Goal: Entertainment & Leisure: Consume media (video, audio)

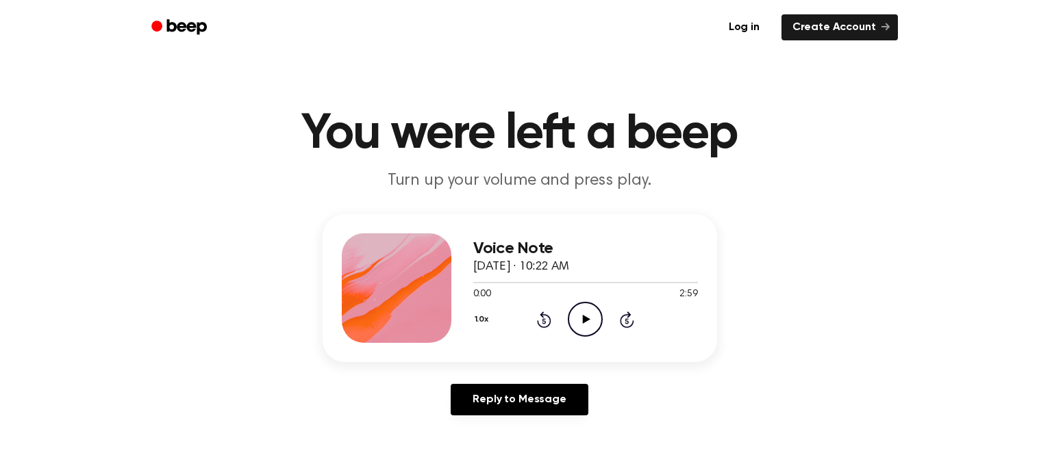
click at [584, 328] on icon "Play Audio" at bounding box center [585, 319] width 35 height 35
click at [584, 329] on icon "Pause Audio" at bounding box center [585, 319] width 35 height 35
click at [469, 312] on div "Voice Note [DATE] · 10:22 AM 0:12 2:59 Your browser does not support the [objec…" at bounding box center [520, 288] width 394 height 148
click at [485, 311] on button "1.0x" at bounding box center [483, 319] width 21 height 23
click at [480, 374] on div "0.8x" at bounding box center [491, 377] width 25 height 14
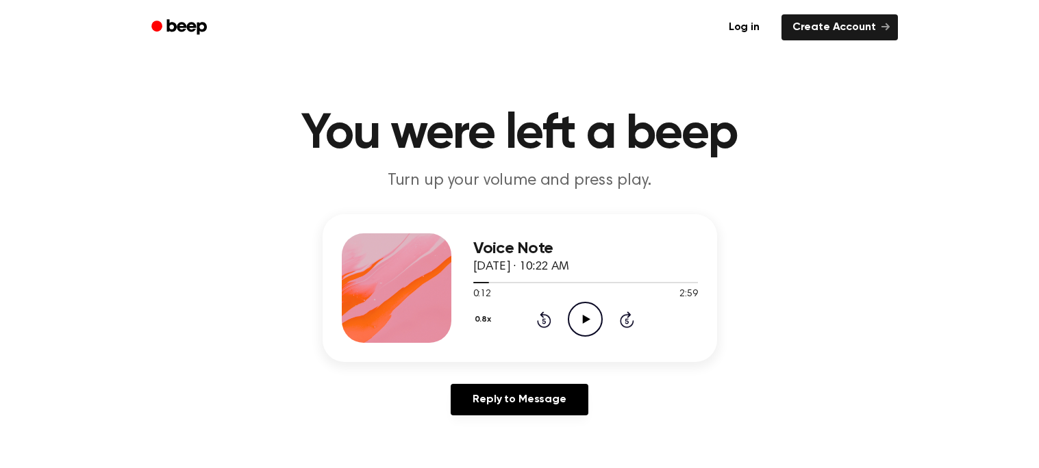
click at [578, 316] on icon "Play Audio" at bounding box center [585, 319] width 35 height 35
click at [578, 316] on icon "Pause Audio" at bounding box center [585, 319] width 35 height 35
click at [578, 316] on icon "Play Audio" at bounding box center [585, 319] width 35 height 35
click at [578, 316] on icon "Pause Audio" at bounding box center [585, 319] width 35 height 35
click at [578, 316] on icon "Play Audio" at bounding box center [585, 319] width 35 height 35
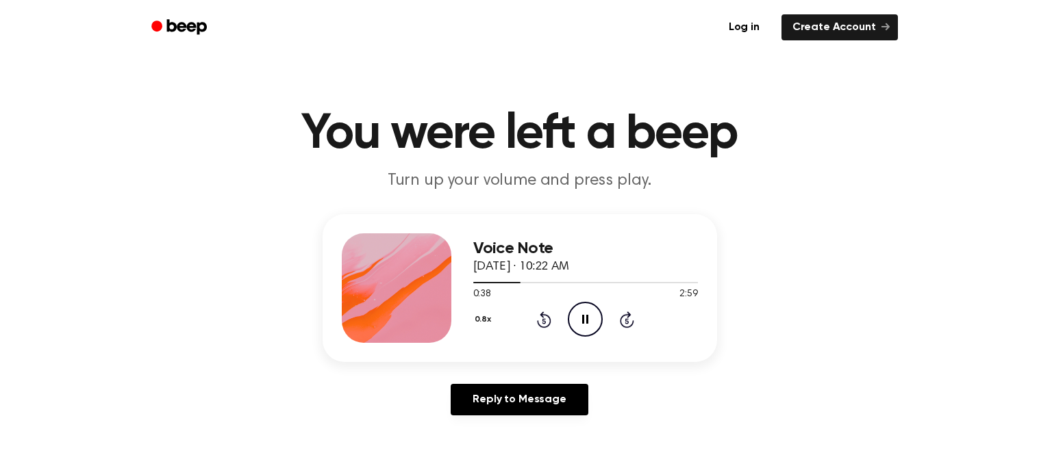
click at [585, 311] on icon "Pause Audio" at bounding box center [585, 319] width 35 height 35
click at [541, 316] on icon at bounding box center [544, 320] width 14 height 16
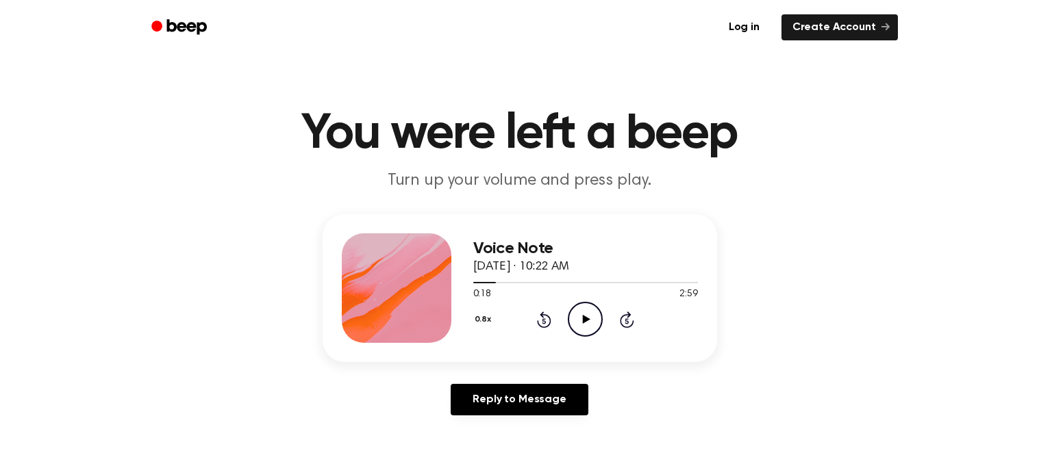
click at [541, 316] on icon at bounding box center [544, 320] width 14 height 16
click at [570, 359] on div "Voice Note [DATE] · 10:22 AM 0:13 2:59 Your browser does not support the [objec…" at bounding box center [520, 288] width 394 height 148
click at [583, 317] on icon at bounding box center [587, 319] width 8 height 9
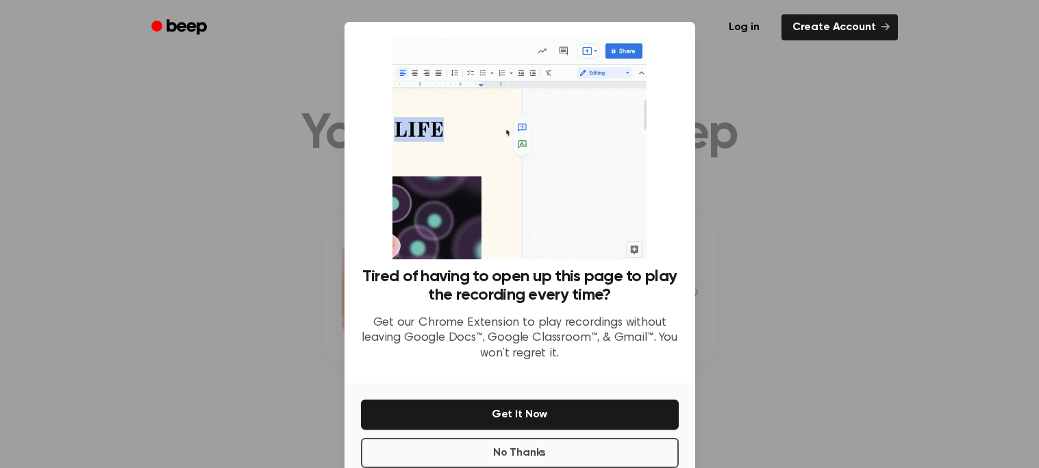
click at [290, 363] on div at bounding box center [519, 234] width 1039 height 468
click at [392, 442] on button "No Thanks" at bounding box center [520, 453] width 318 height 30
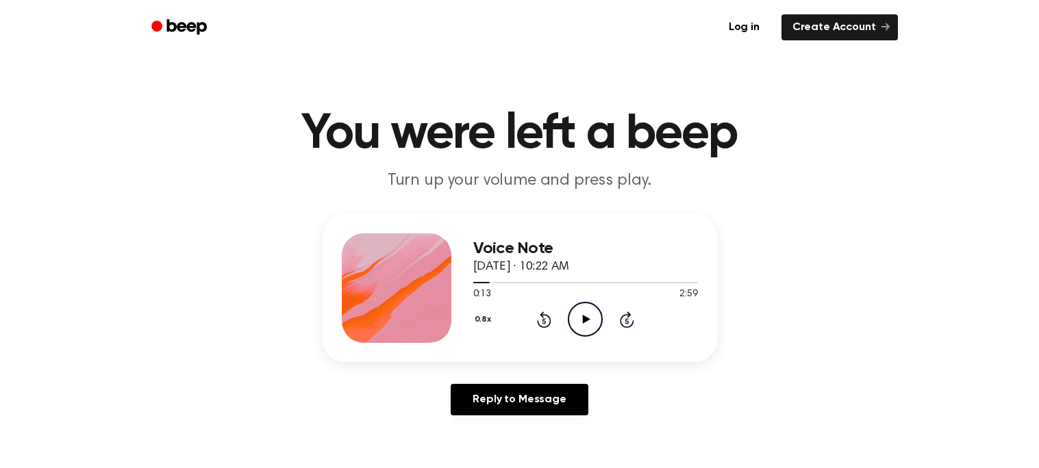
click at [579, 312] on icon "Play Audio" at bounding box center [585, 319] width 35 height 35
click at [579, 312] on icon "Pause Audio" at bounding box center [585, 319] width 35 height 35
click at [639, 326] on div "0.8x Rewind 5 seconds Play Audio Skip 5 seconds" at bounding box center [585, 319] width 225 height 35
click at [627, 319] on icon at bounding box center [626, 320] width 3 height 5
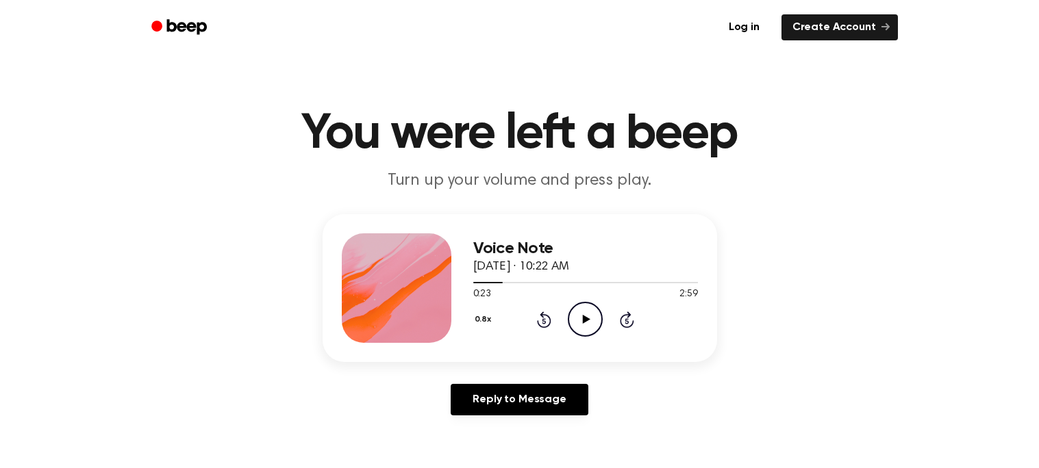
click at [591, 320] on icon "Play Audio" at bounding box center [585, 319] width 35 height 35
click at [591, 320] on icon "Pause Audio" at bounding box center [585, 319] width 35 height 35
click at [591, 320] on icon "Play Audio" at bounding box center [585, 319] width 35 height 35
click at [591, 319] on icon "Pause Audio" at bounding box center [585, 319] width 35 height 35
click at [591, 319] on icon "Play Audio" at bounding box center [585, 319] width 35 height 35
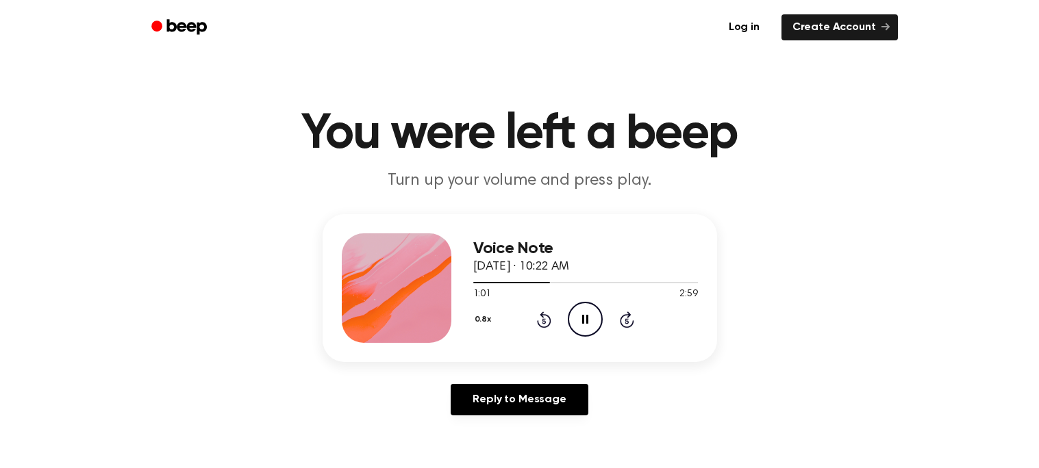
click at [590, 319] on icon "Pause Audio" at bounding box center [585, 319] width 35 height 35
click at [590, 319] on icon "Play Audio" at bounding box center [585, 319] width 35 height 35
click at [626, 317] on icon "Skip 5 seconds" at bounding box center [626, 320] width 15 height 18
click at [536, 319] on icon "Rewind 5 seconds" at bounding box center [543, 320] width 15 height 18
click at [578, 314] on icon "Pause Audio" at bounding box center [585, 319] width 35 height 35
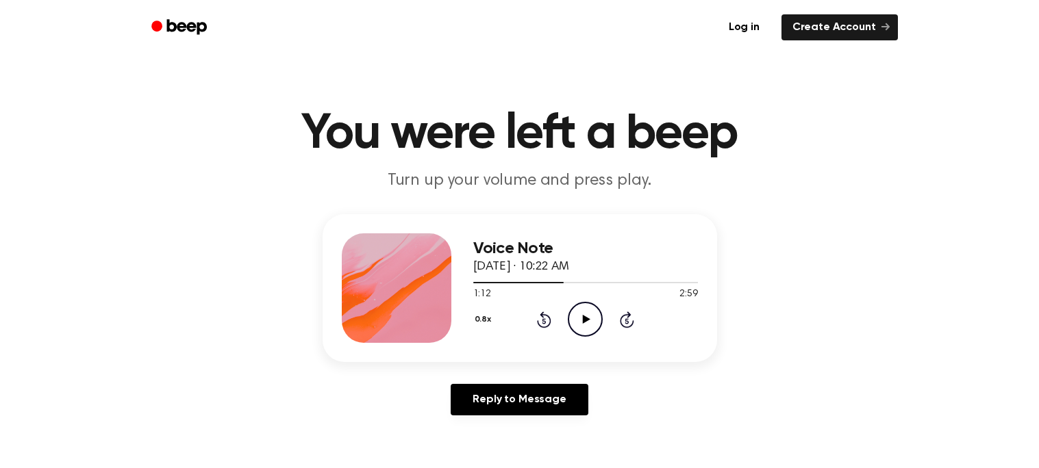
click at [578, 314] on icon "Play Audio" at bounding box center [585, 319] width 35 height 35
click at [578, 314] on icon "Pause Audio" at bounding box center [585, 319] width 35 height 35
click at [578, 314] on icon "Play Audio" at bounding box center [585, 319] width 35 height 35
click at [578, 314] on icon "Pause Audio" at bounding box center [585, 319] width 35 height 35
click at [578, 314] on icon "Play Audio" at bounding box center [585, 319] width 35 height 35
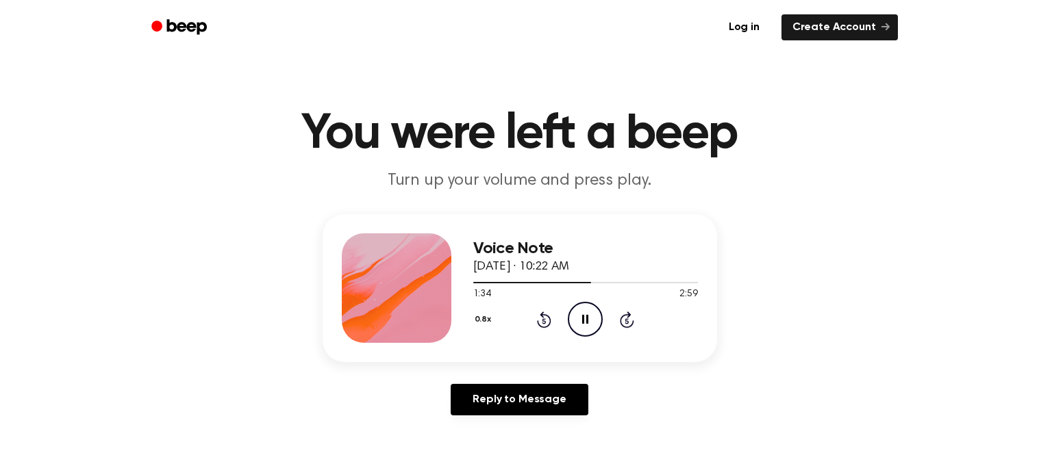
click at [578, 314] on icon "Pause Audio" at bounding box center [585, 319] width 35 height 35
click at [578, 314] on icon "Play Audio" at bounding box center [585, 319] width 35 height 35
click at [578, 314] on icon "Pause Audio" at bounding box center [585, 319] width 35 height 35
click at [578, 314] on icon "Play Audio" at bounding box center [585, 319] width 35 height 35
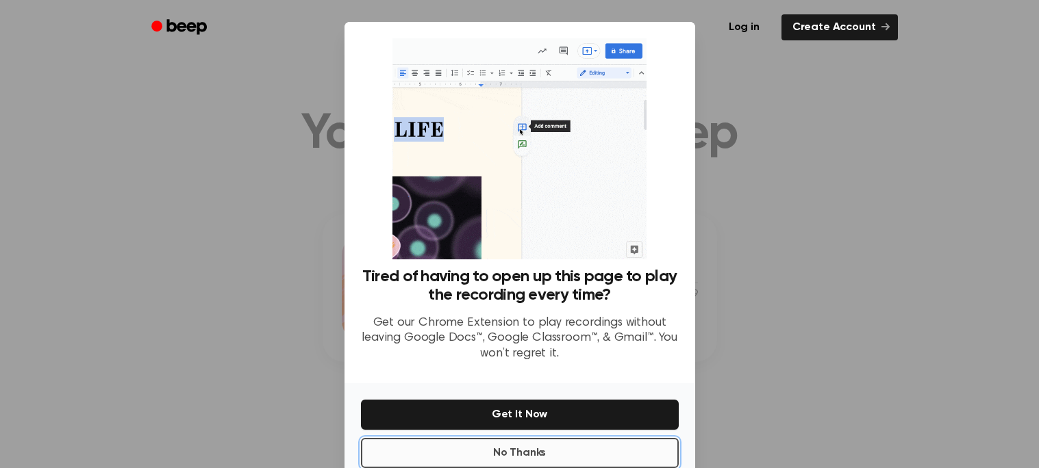
click at [565, 448] on button "No Thanks" at bounding box center [520, 453] width 318 height 30
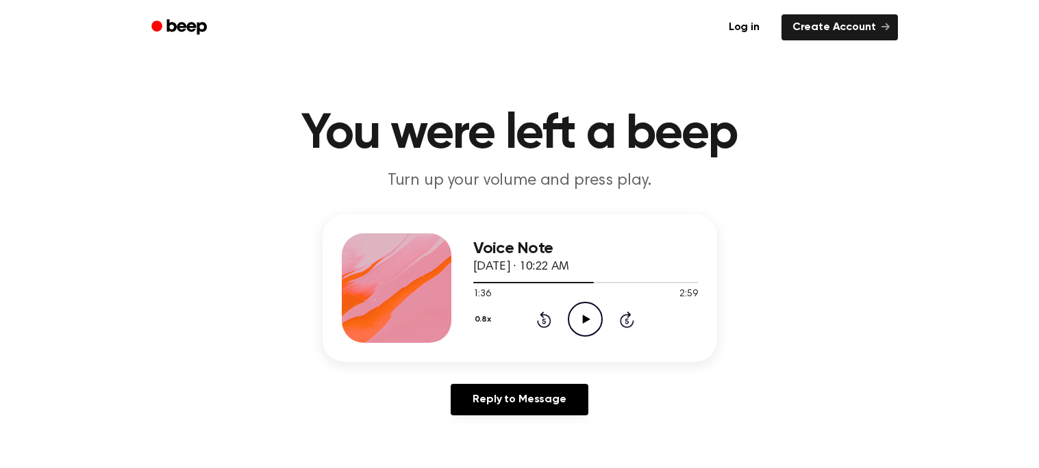
click at [579, 316] on icon "Play Audio" at bounding box center [585, 319] width 35 height 35
click at [539, 318] on icon "Rewind 5 seconds" at bounding box center [543, 320] width 15 height 18
click at [539, 316] on icon "Rewind 5 seconds" at bounding box center [543, 320] width 15 height 18
click at [584, 318] on icon "Pause Audio" at bounding box center [585, 319] width 35 height 35
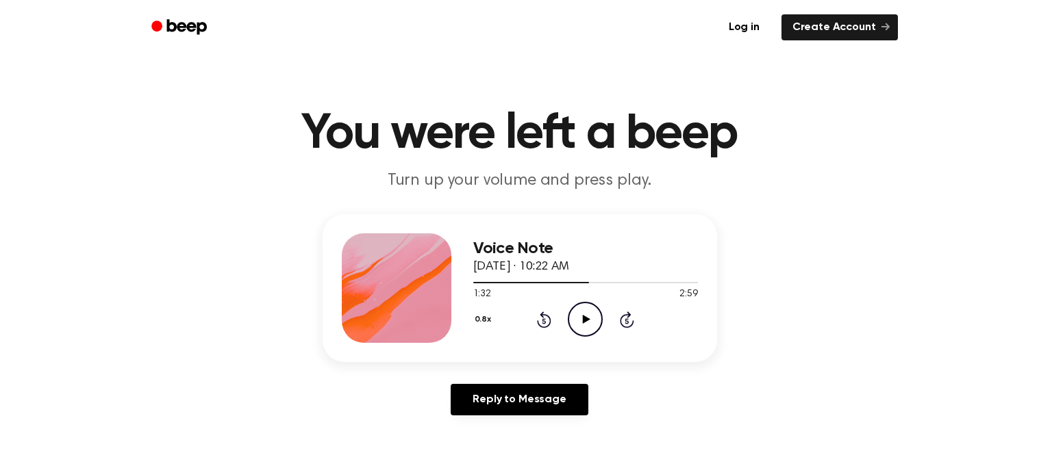
click at [585, 317] on icon at bounding box center [587, 319] width 8 height 9
click at [585, 317] on icon "Pause Audio" at bounding box center [585, 319] width 35 height 35
click at [585, 317] on icon at bounding box center [587, 319] width 8 height 9
click at [584, 311] on icon "Pause Audio" at bounding box center [585, 319] width 35 height 35
click at [584, 311] on icon "Play Audio" at bounding box center [585, 319] width 35 height 35
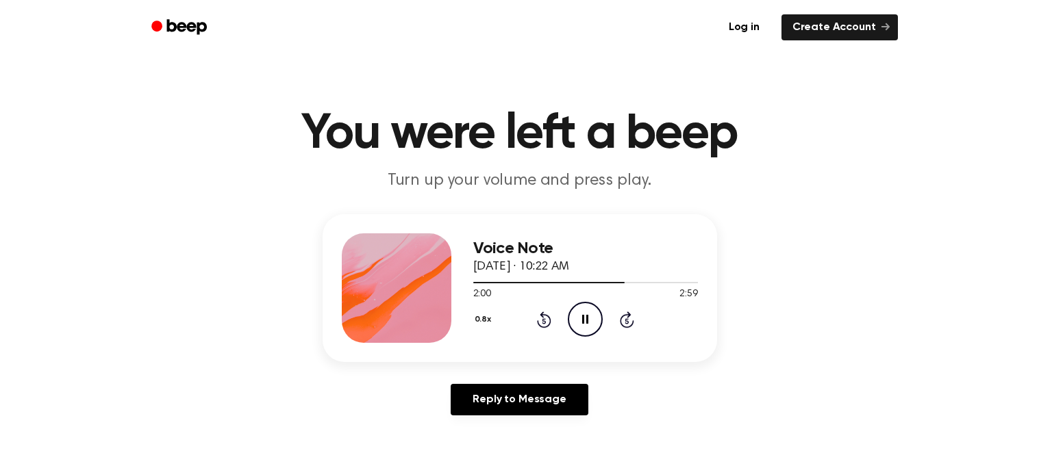
click at [584, 309] on icon "Pause Audio" at bounding box center [585, 319] width 35 height 35
click at [584, 309] on icon "Play Audio" at bounding box center [585, 319] width 35 height 35
click at [584, 309] on icon "Pause Audio" at bounding box center [585, 319] width 35 height 35
click at [584, 309] on icon "Play Audio" at bounding box center [585, 319] width 35 height 35
click at [584, 309] on icon "Pause Audio" at bounding box center [585, 319] width 35 height 35
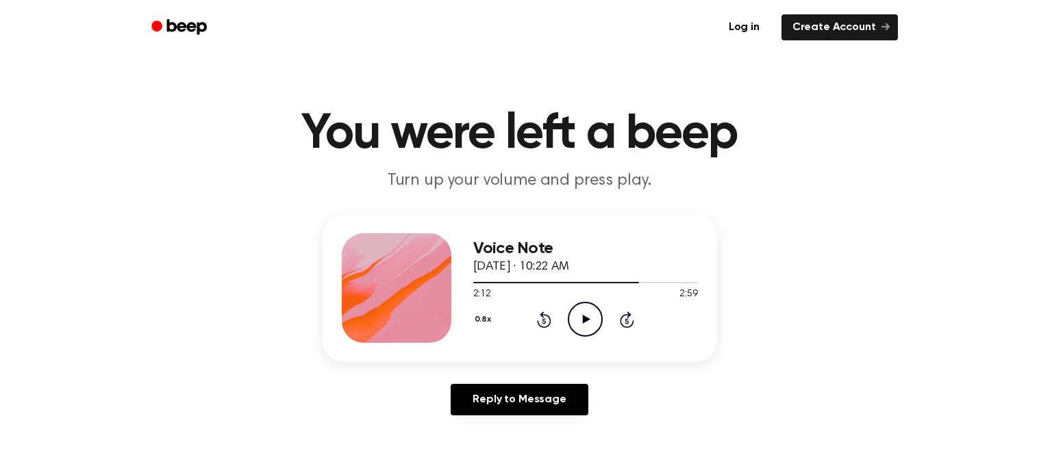
click at [546, 314] on icon at bounding box center [544, 320] width 14 height 16
click at [616, 314] on div "0.8x Rewind 5 seconds Play Audio Skip 5 seconds" at bounding box center [585, 319] width 225 height 35
click at [590, 309] on icon "Play Audio" at bounding box center [585, 319] width 35 height 35
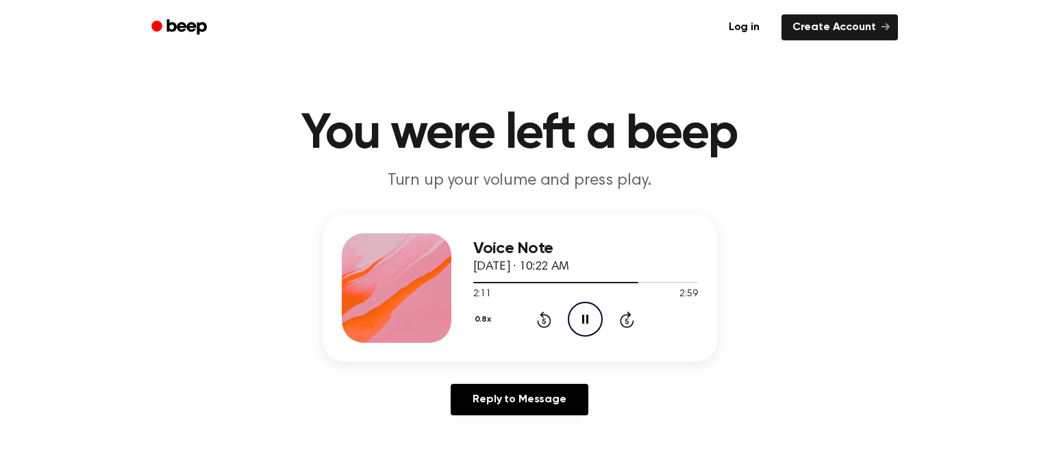
click at [590, 309] on icon "Pause Audio" at bounding box center [585, 319] width 35 height 35
click at [590, 309] on icon "Play Audio" at bounding box center [585, 319] width 35 height 35
click at [590, 306] on icon "Pause Audio" at bounding box center [585, 319] width 35 height 35
click at [590, 306] on icon "Play Audio" at bounding box center [585, 319] width 35 height 35
click at [592, 307] on icon "Pause Audio" at bounding box center [585, 319] width 35 height 35
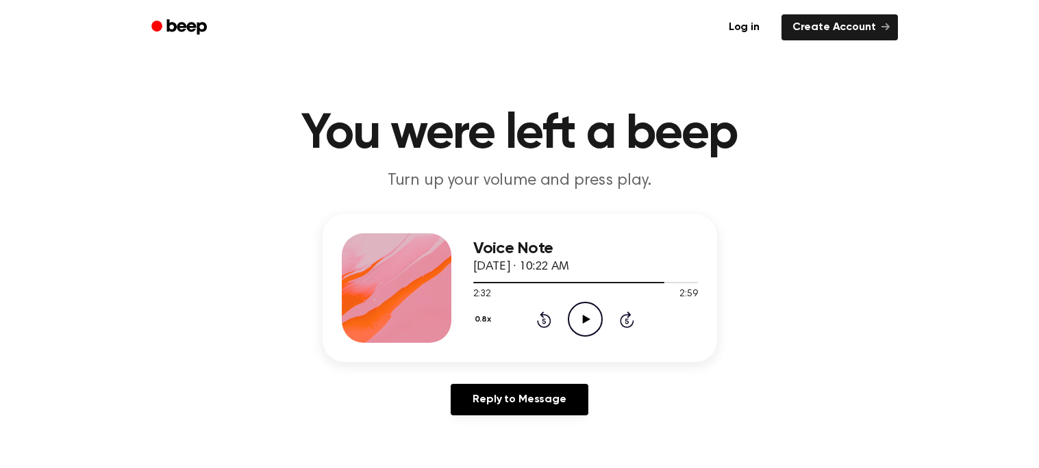
click at [592, 307] on icon "Play Audio" at bounding box center [585, 319] width 35 height 35
click at [591, 316] on icon "Pause Audio" at bounding box center [585, 319] width 35 height 35
click at [591, 316] on icon "Play Audio" at bounding box center [585, 319] width 35 height 35
click at [594, 320] on icon "Pause Audio" at bounding box center [585, 319] width 35 height 35
click at [594, 320] on icon "Play Audio" at bounding box center [585, 319] width 35 height 35
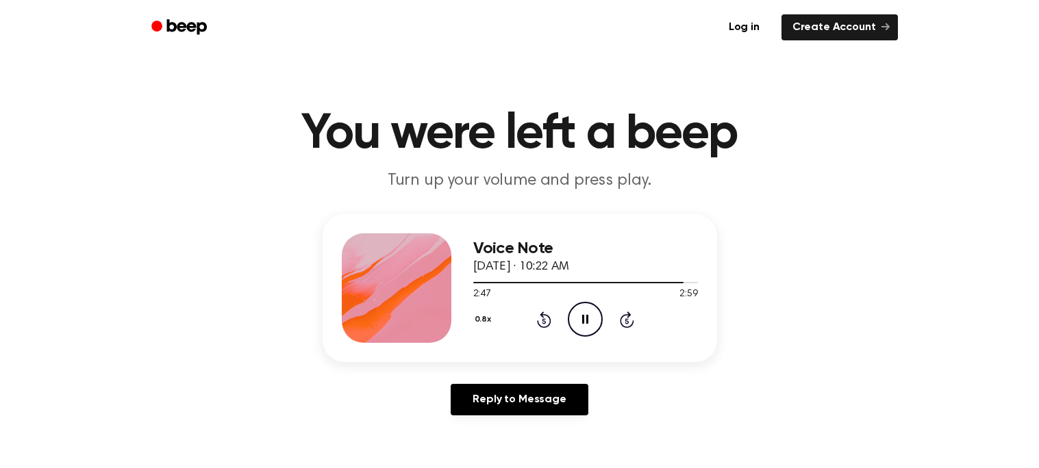
click at [594, 320] on icon "Pause Audio" at bounding box center [585, 319] width 35 height 35
click at [594, 320] on icon "Play Audio" at bounding box center [585, 319] width 35 height 35
click at [594, 320] on icon "Pause Audio" at bounding box center [585, 319] width 35 height 35
click at [544, 314] on icon at bounding box center [544, 320] width 14 height 16
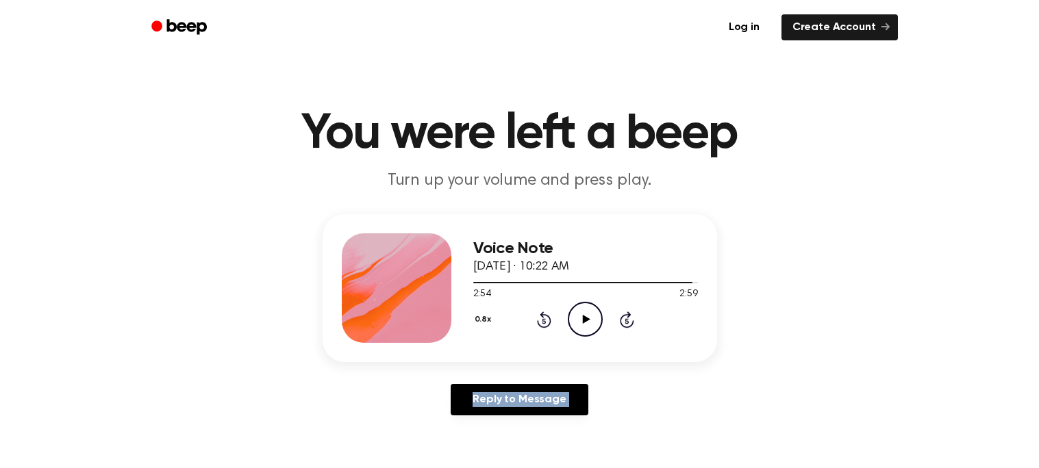
click at [544, 314] on icon at bounding box center [544, 320] width 14 height 16
click at [585, 307] on icon "Play Audio" at bounding box center [585, 319] width 35 height 35
click at [629, 315] on icon at bounding box center [627, 320] width 14 height 16
click at [553, 311] on div "0.8x Rewind 5 seconds Pause Audio Skip 5 seconds" at bounding box center [585, 319] width 225 height 35
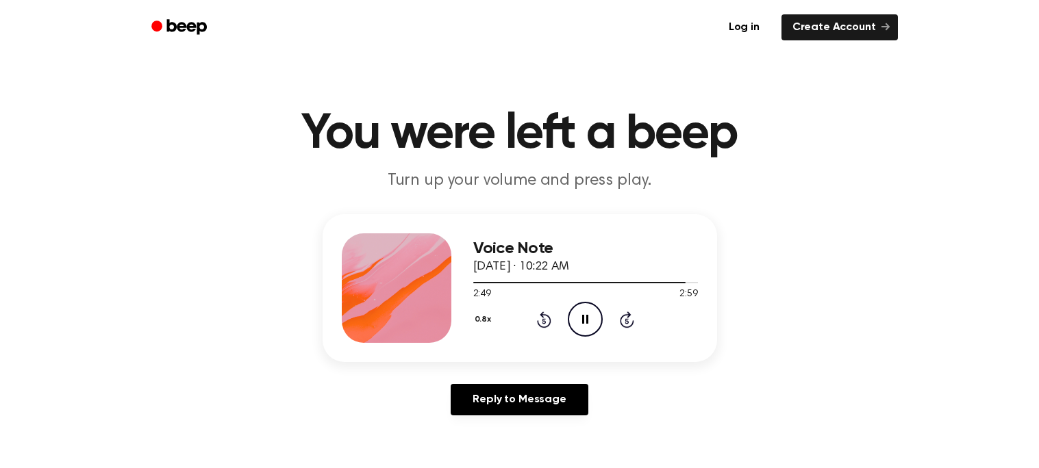
click at [581, 315] on icon "Pause Audio" at bounding box center [585, 319] width 35 height 35
click at [581, 315] on icon "Play Audio" at bounding box center [585, 319] width 35 height 35
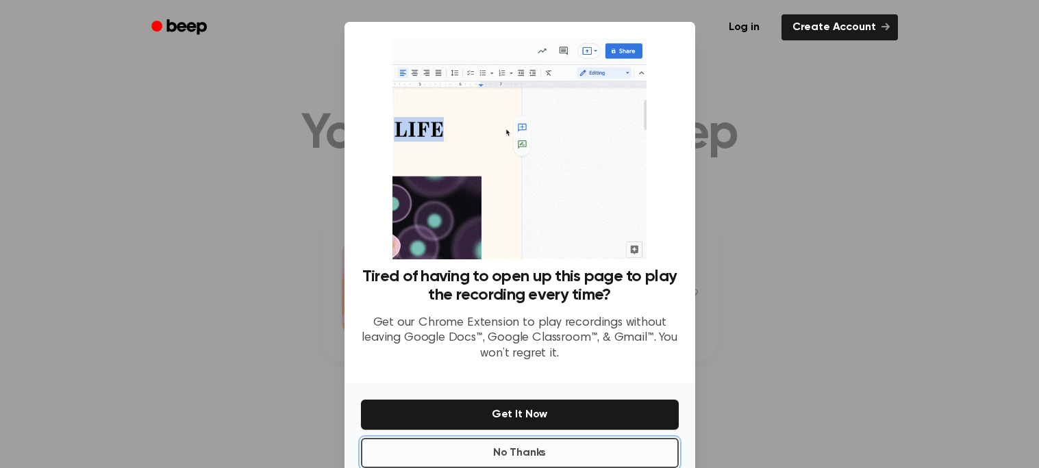
click at [600, 459] on button "No Thanks" at bounding box center [520, 453] width 318 height 30
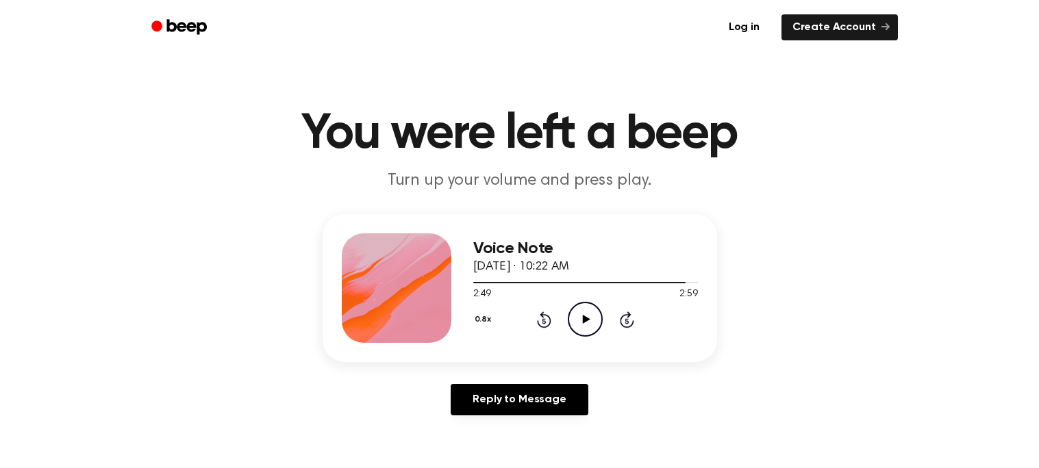
click at [583, 323] on icon at bounding box center [587, 319] width 8 height 9
click at [583, 323] on icon at bounding box center [585, 319] width 6 height 9
